Goal: Use online tool/utility: Use online tool/utility

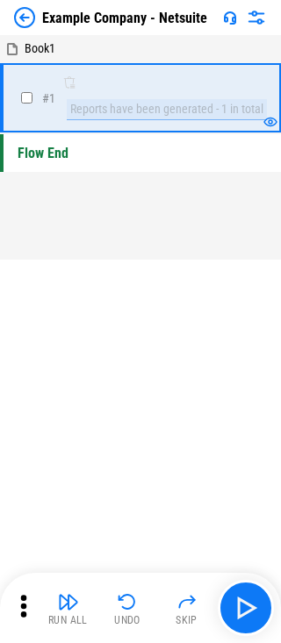
click at [22, 18] on img at bounding box center [24, 17] width 21 height 21
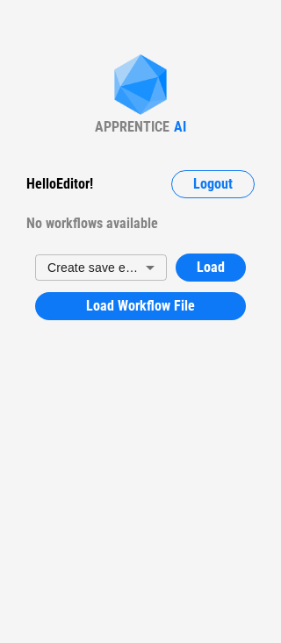
click at [130, 262] on body "APPRENTICE AI Hello Editor ! Logout No workflows available Create save example …" at bounding box center [140, 321] width 281 height 643
